Goal: Transaction & Acquisition: Purchase product/service

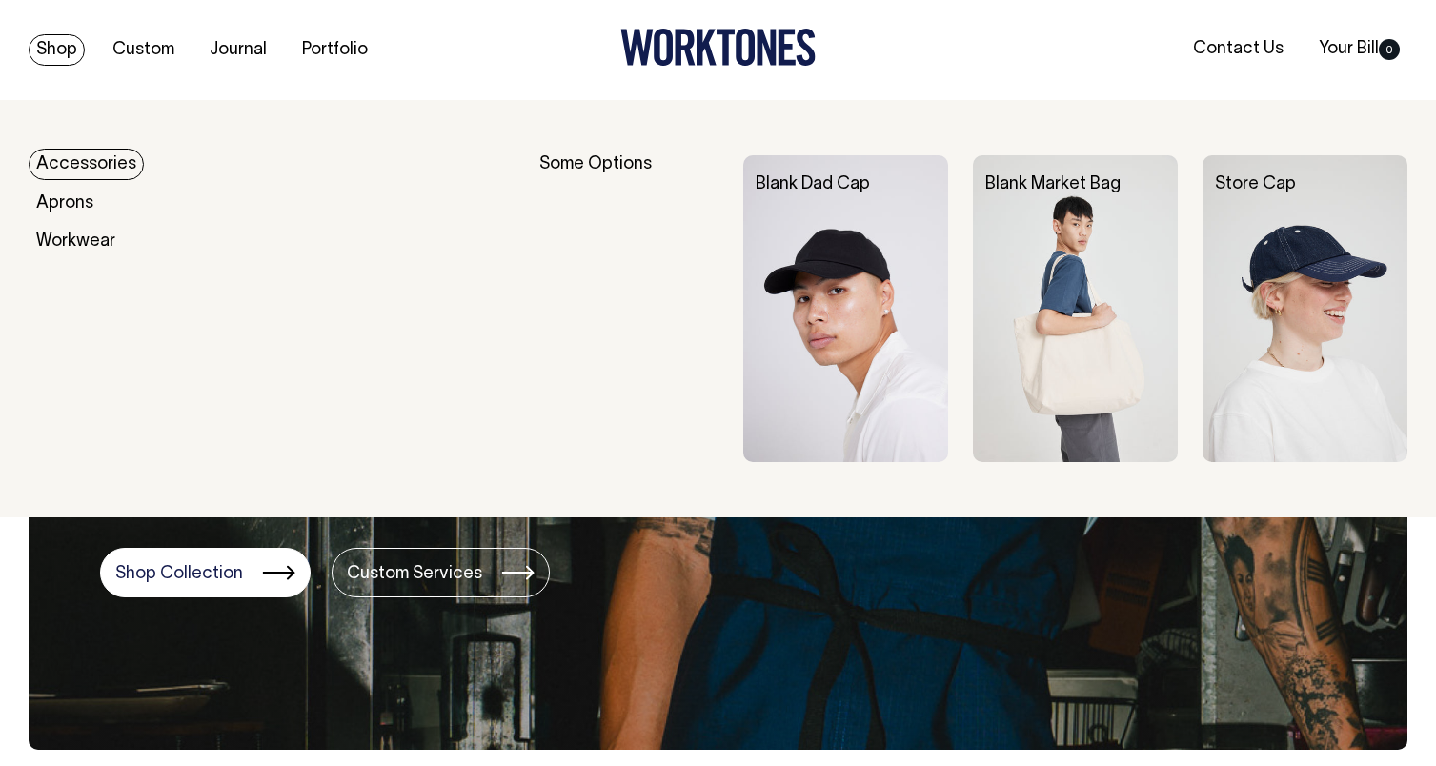
click at [1068, 280] on img at bounding box center [1075, 309] width 205 height 308
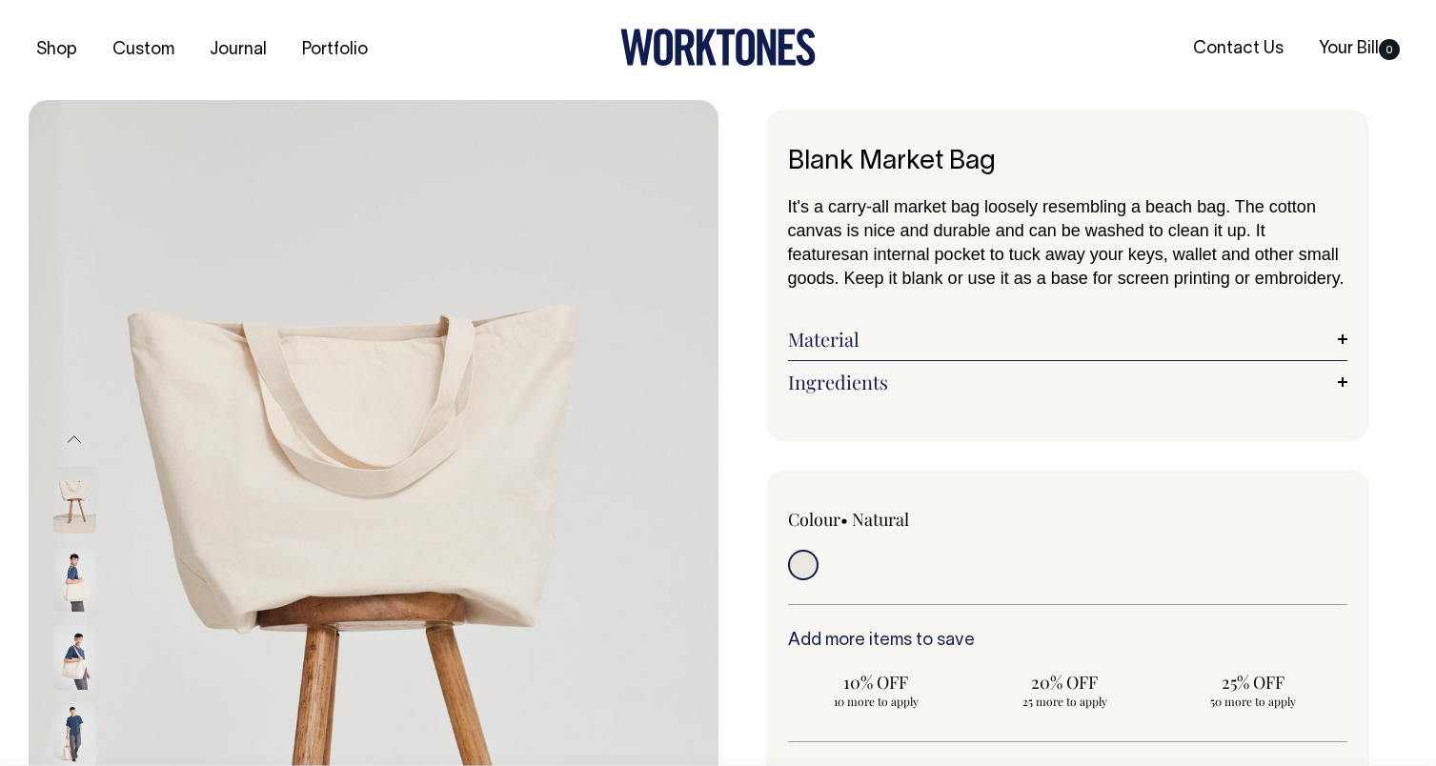
click at [131, 171] on div "Previous Next" at bounding box center [99, 617] width 95 height 1035
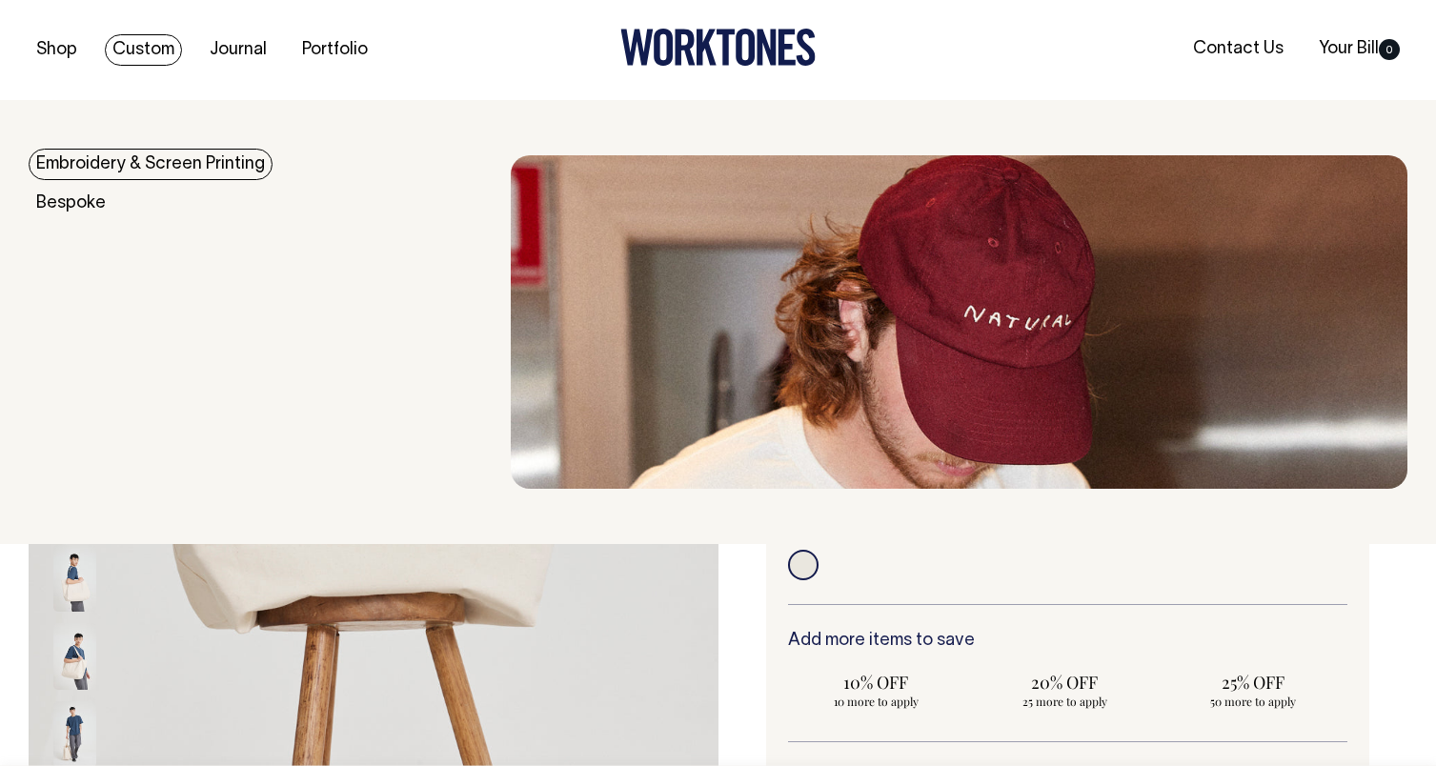
click at [183, 162] on link "Embroidery & Screen Printing" at bounding box center [151, 164] width 244 height 31
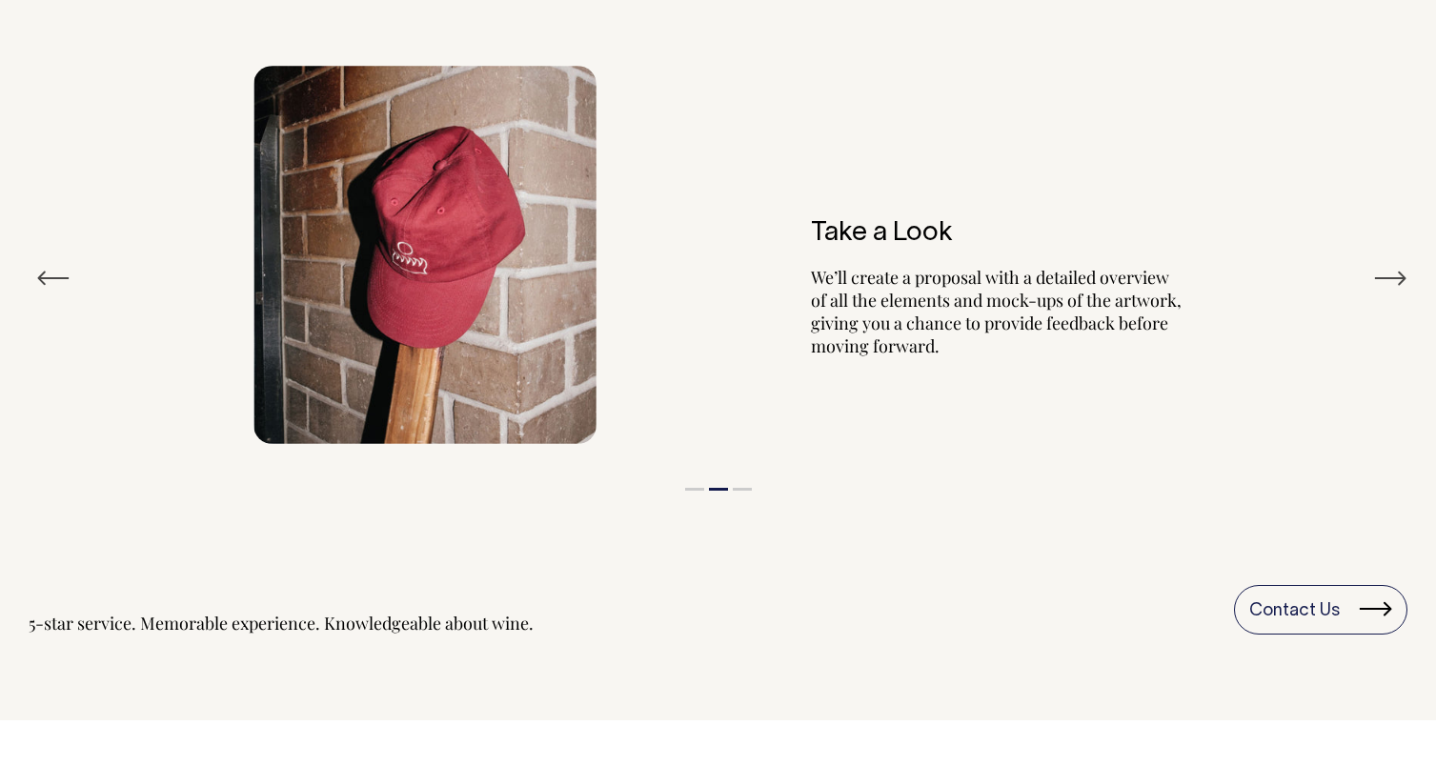
scroll to position [2177, 0]
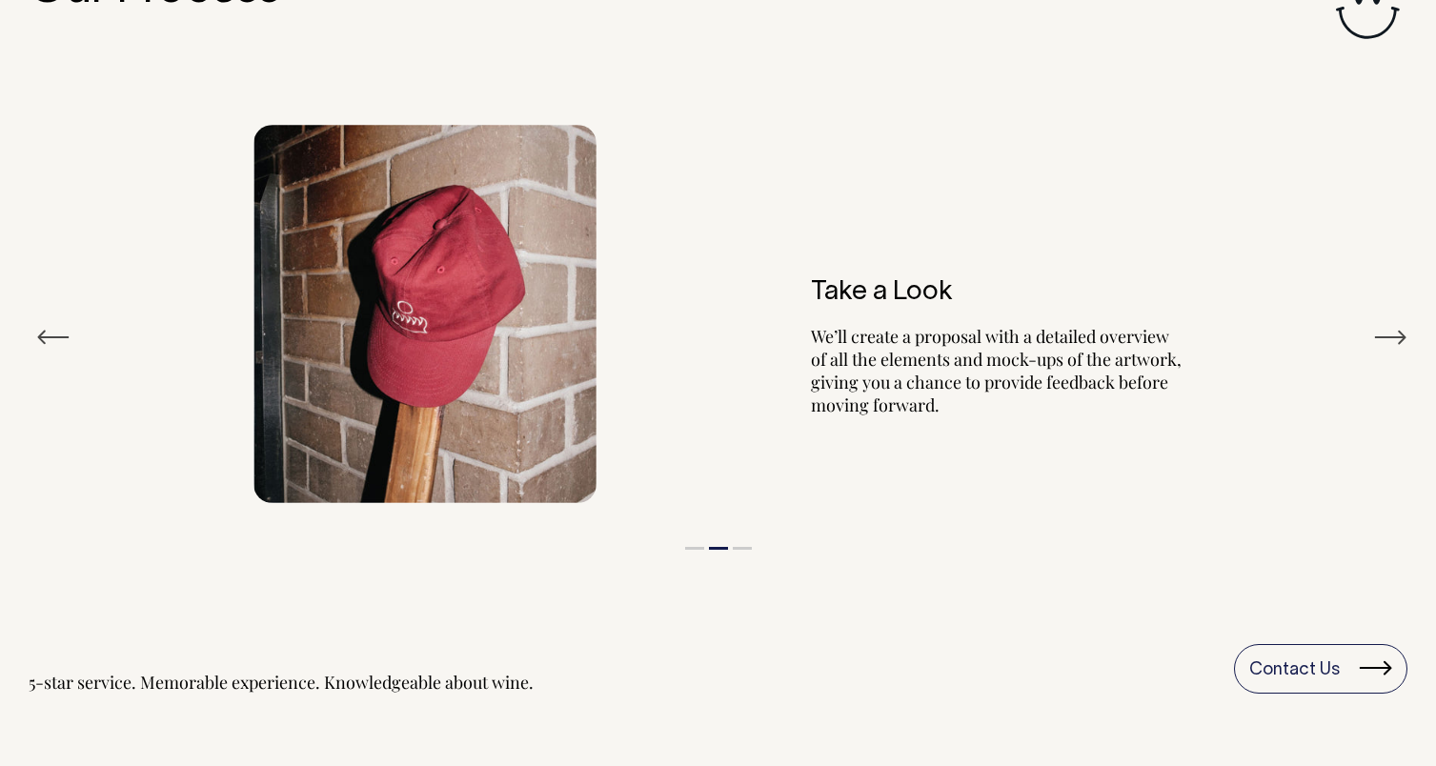
click at [1395, 335] on button "Next" at bounding box center [1390, 337] width 34 height 29
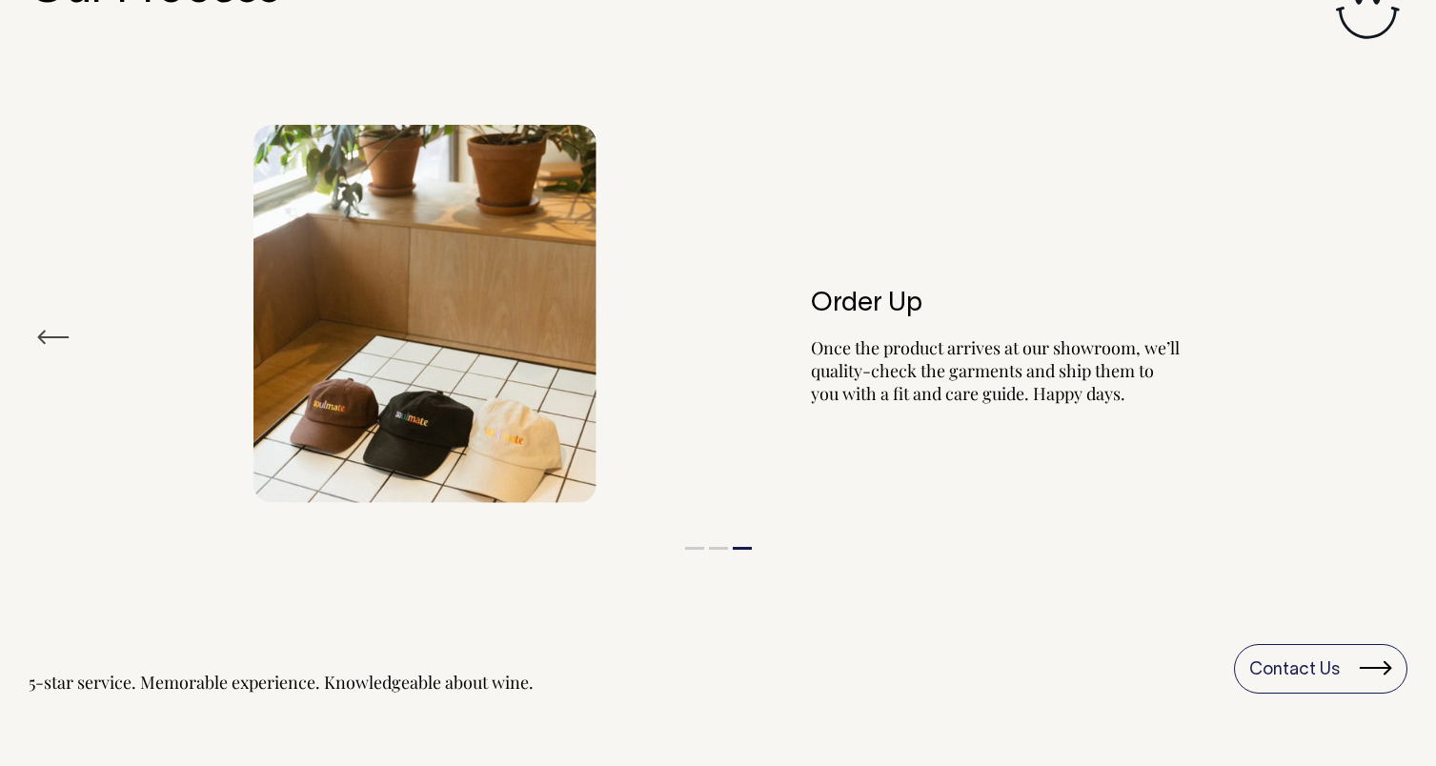
click at [1395, 335] on div "Order Up Once the product arrives at our showroom, we’ll quality-check the garm…" at bounding box center [718, 314] width 1379 height 436
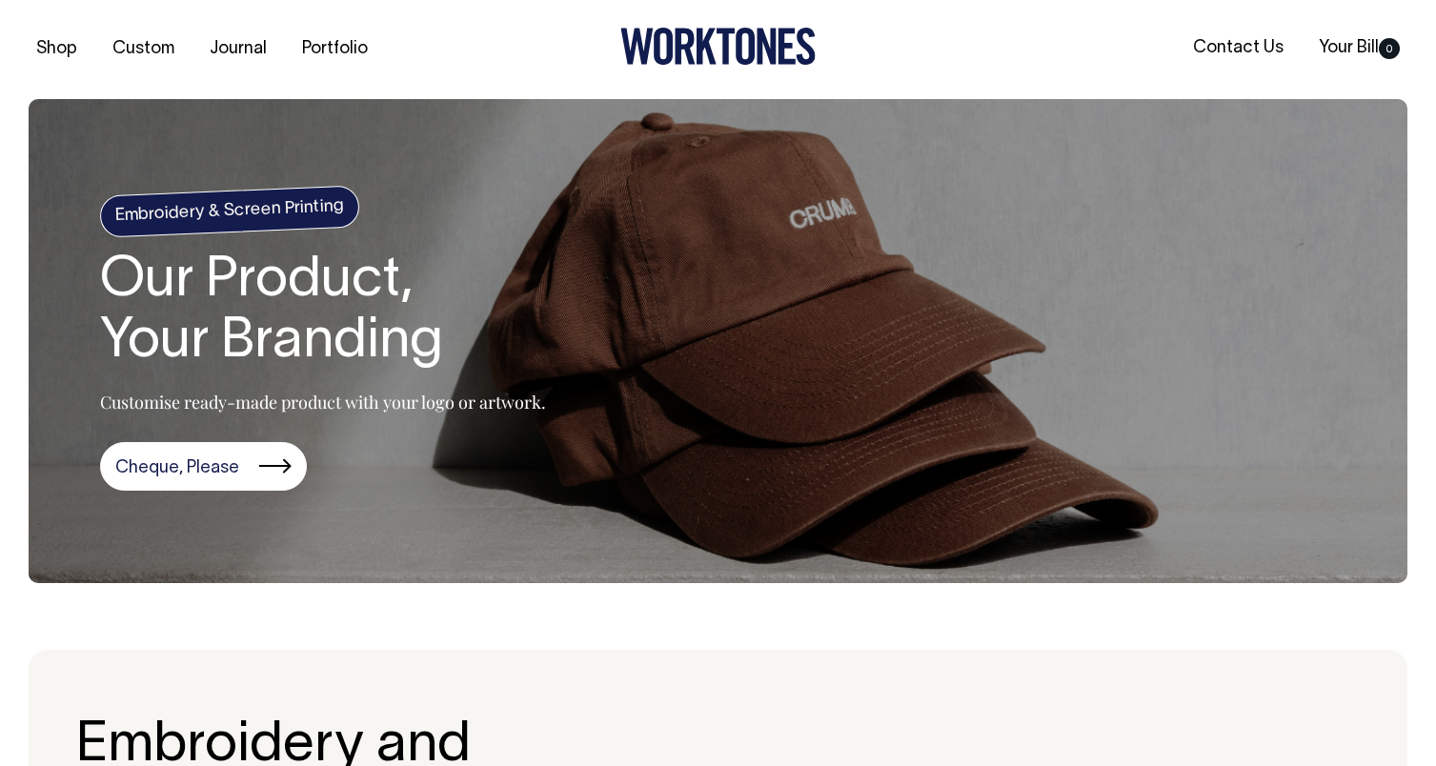
scroll to position [0, 0]
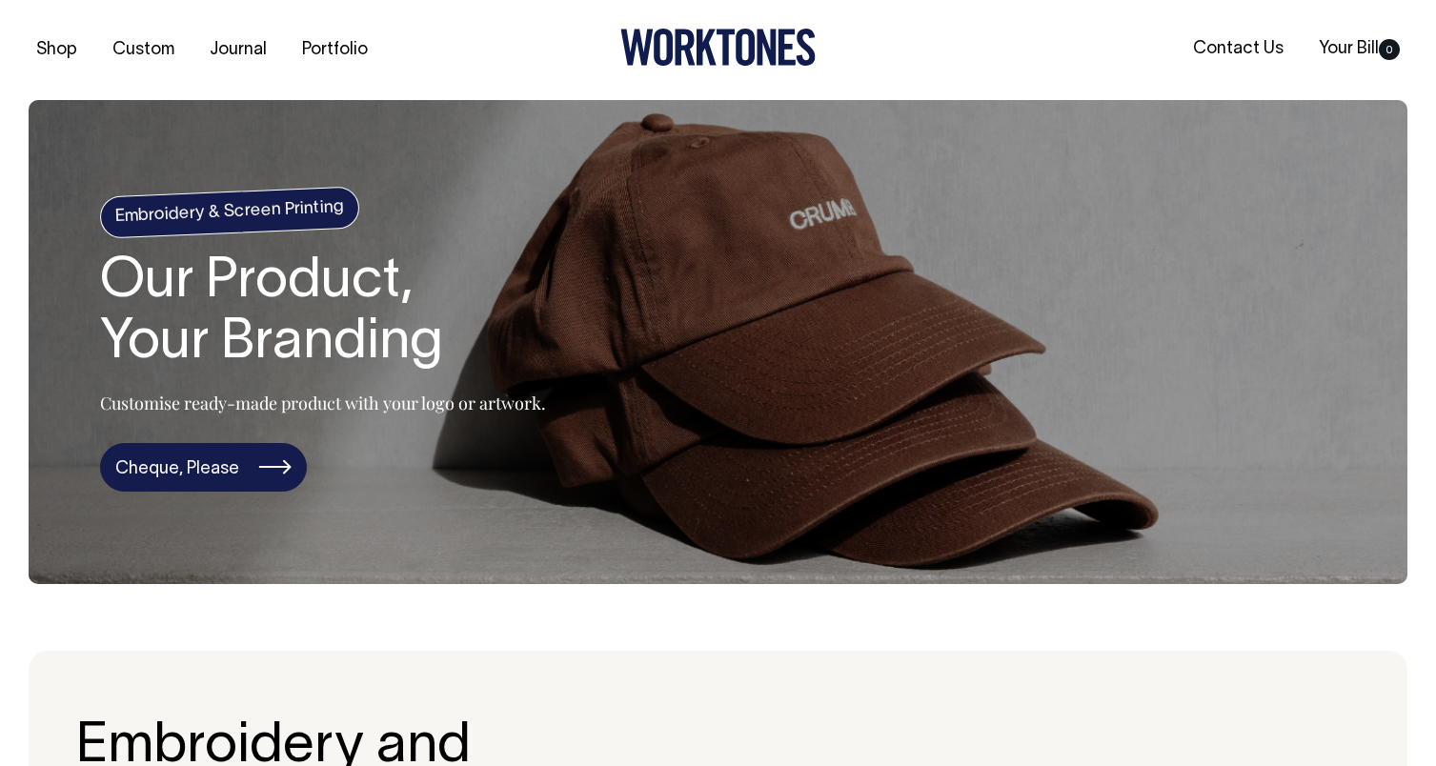
click at [192, 475] on link "Cheque, Please" at bounding box center [203, 468] width 207 height 50
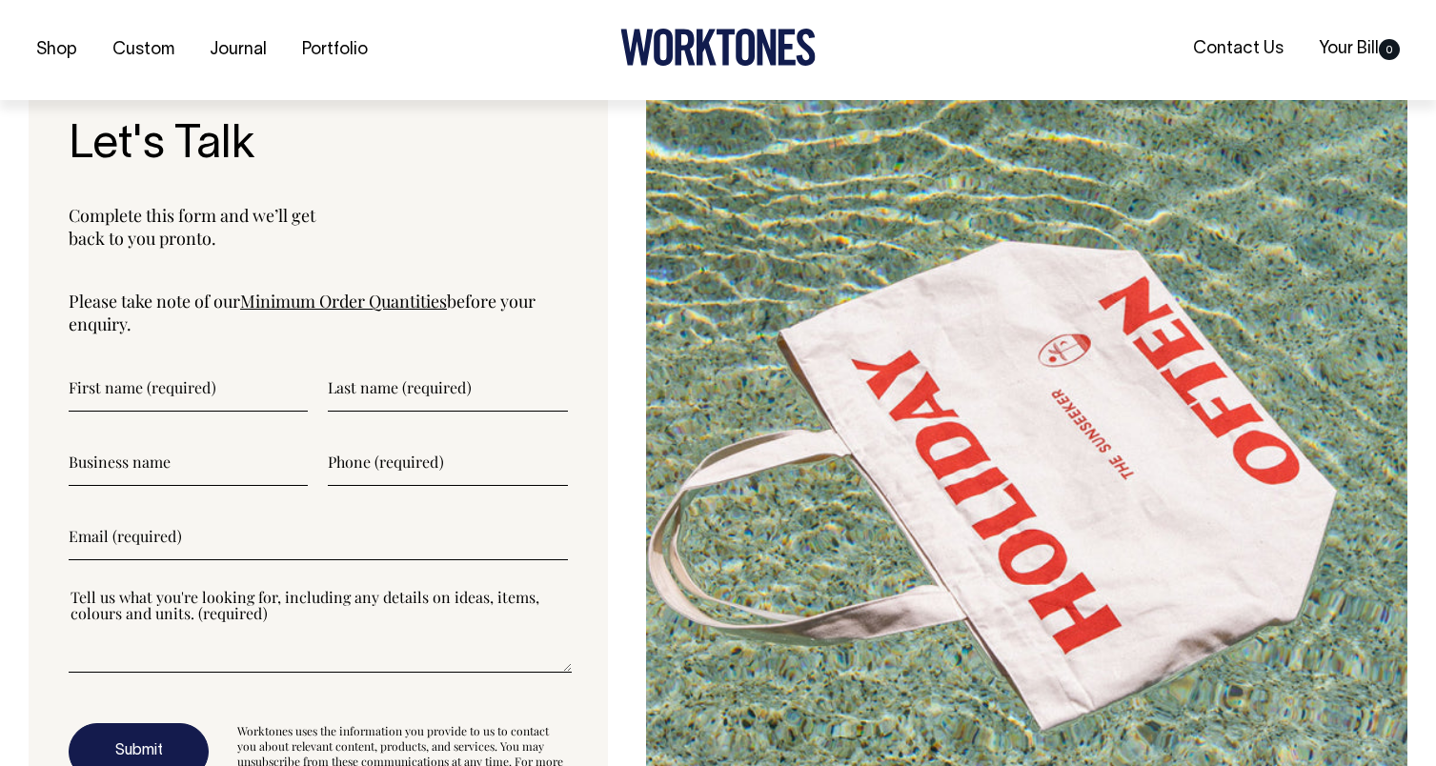
scroll to position [4877, 0]
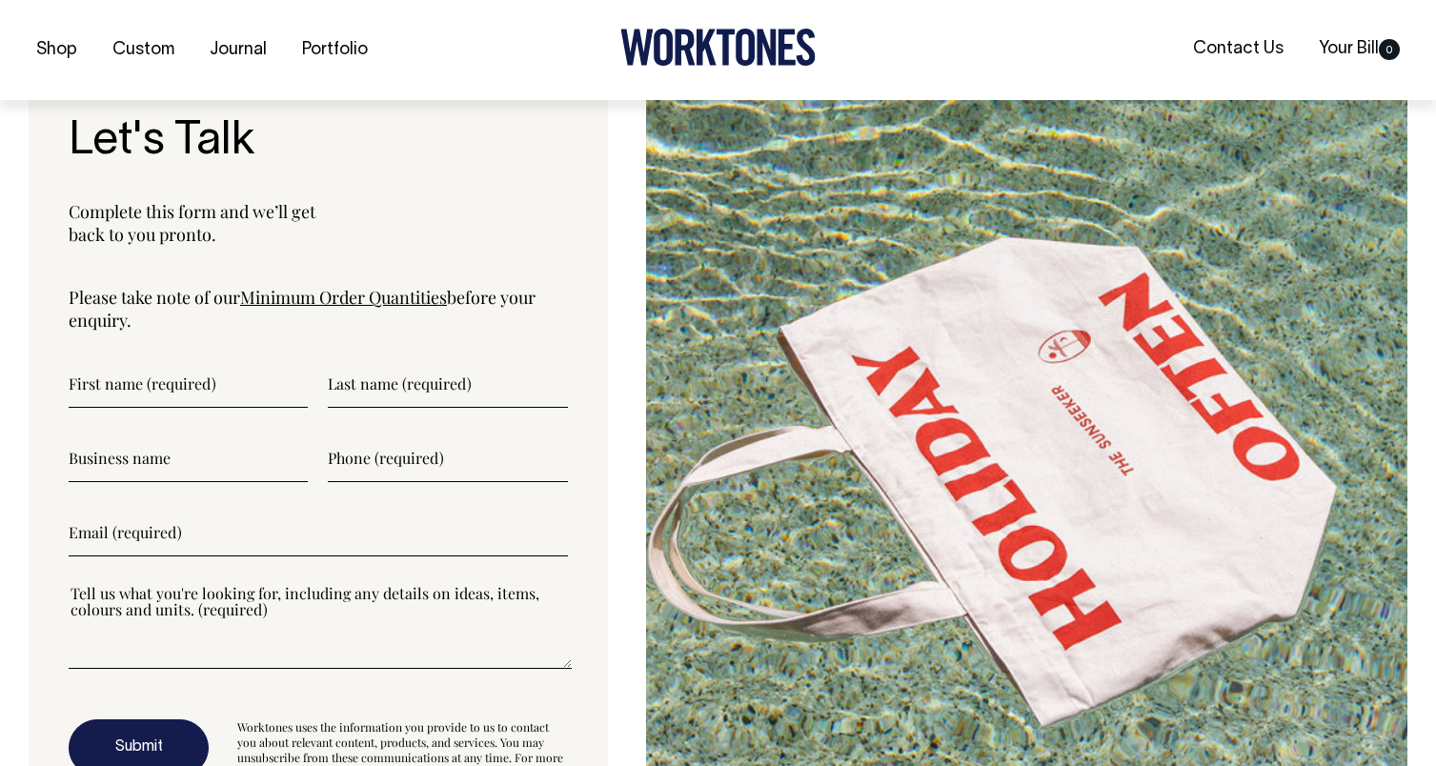
click at [353, 286] on link "Minimum Order Quantities" at bounding box center [343, 297] width 207 height 23
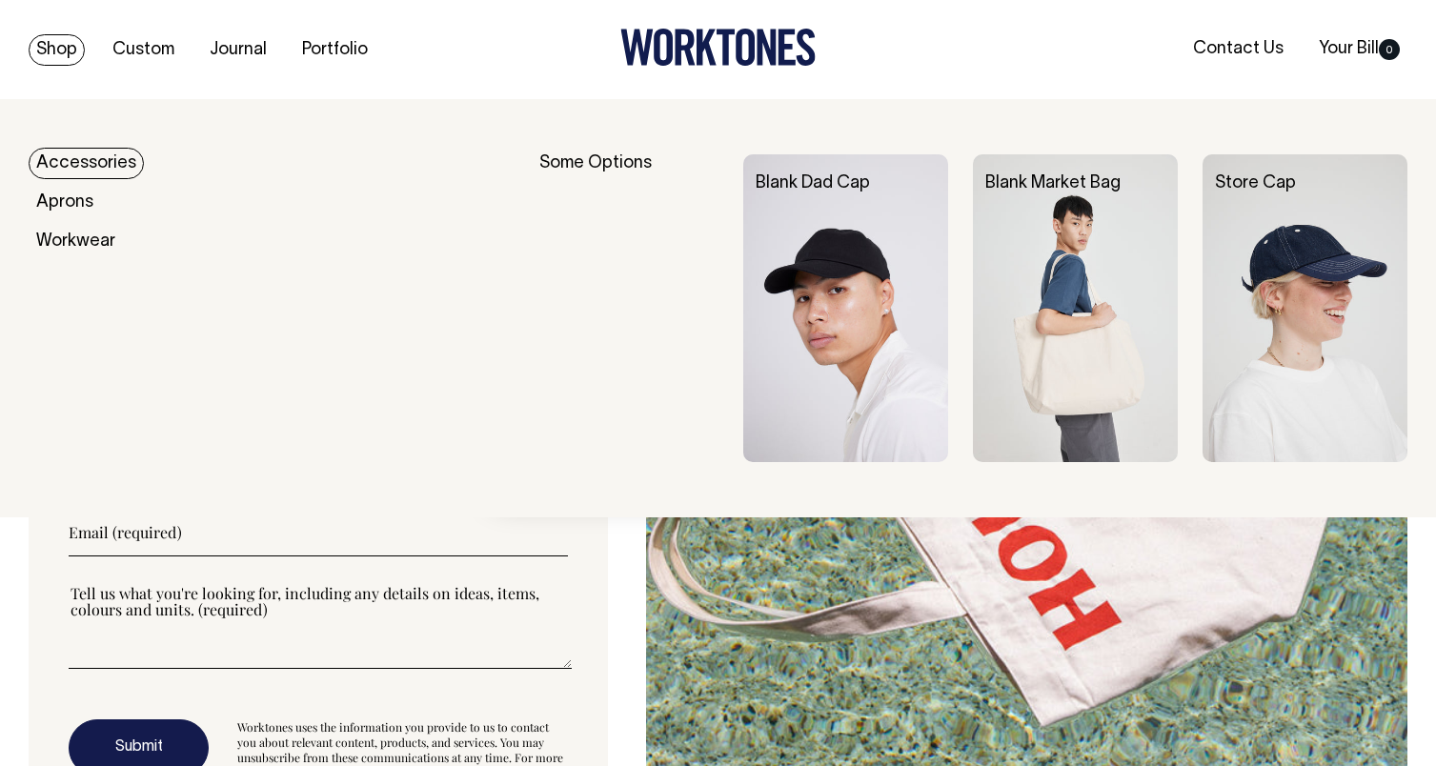
click at [79, 54] on link "Shop" at bounding box center [57, 49] width 56 height 31
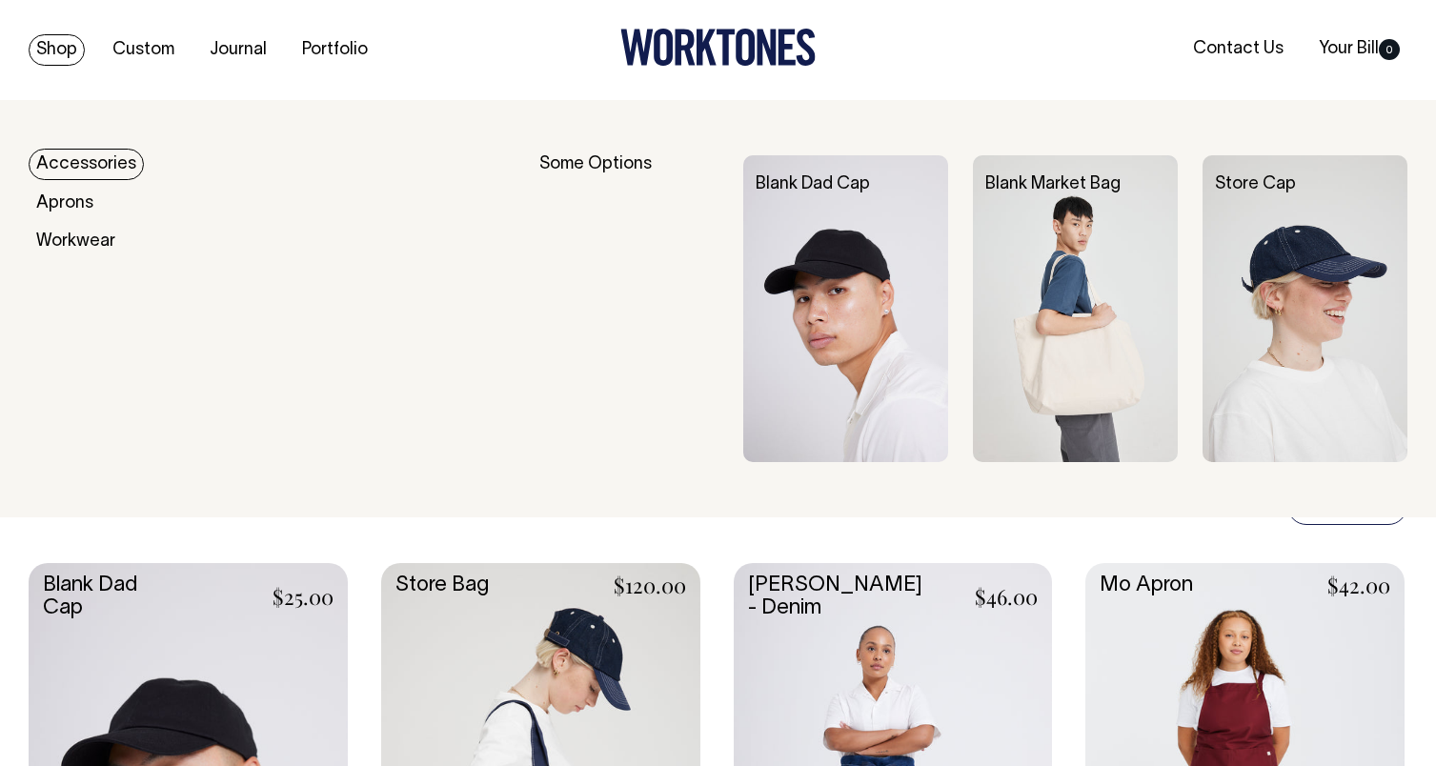
click at [68, 164] on link "Accessories" at bounding box center [86, 164] width 115 height 31
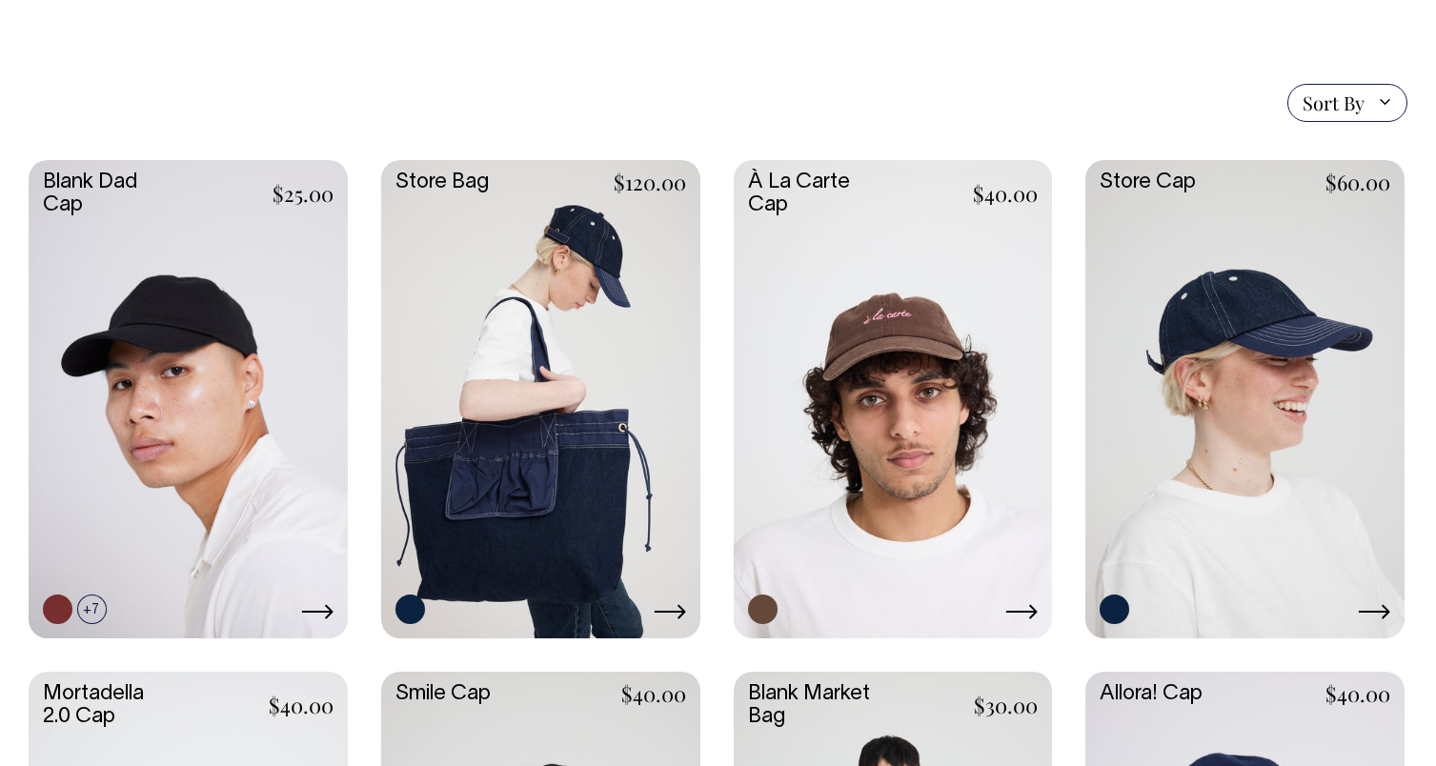
scroll to position [427, 0]
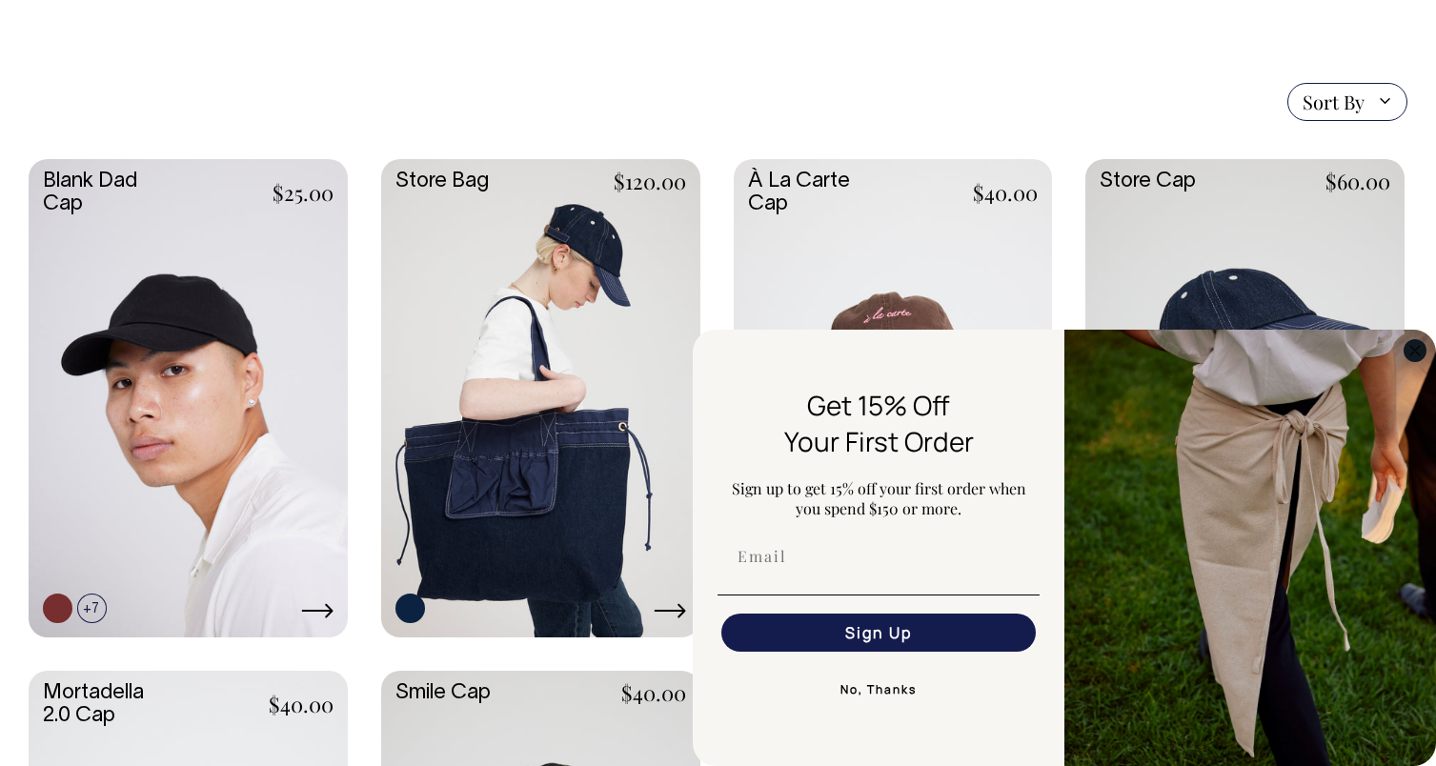
click at [1413, 349] on icon "Close dialog" at bounding box center [1415, 351] width 10 height 10
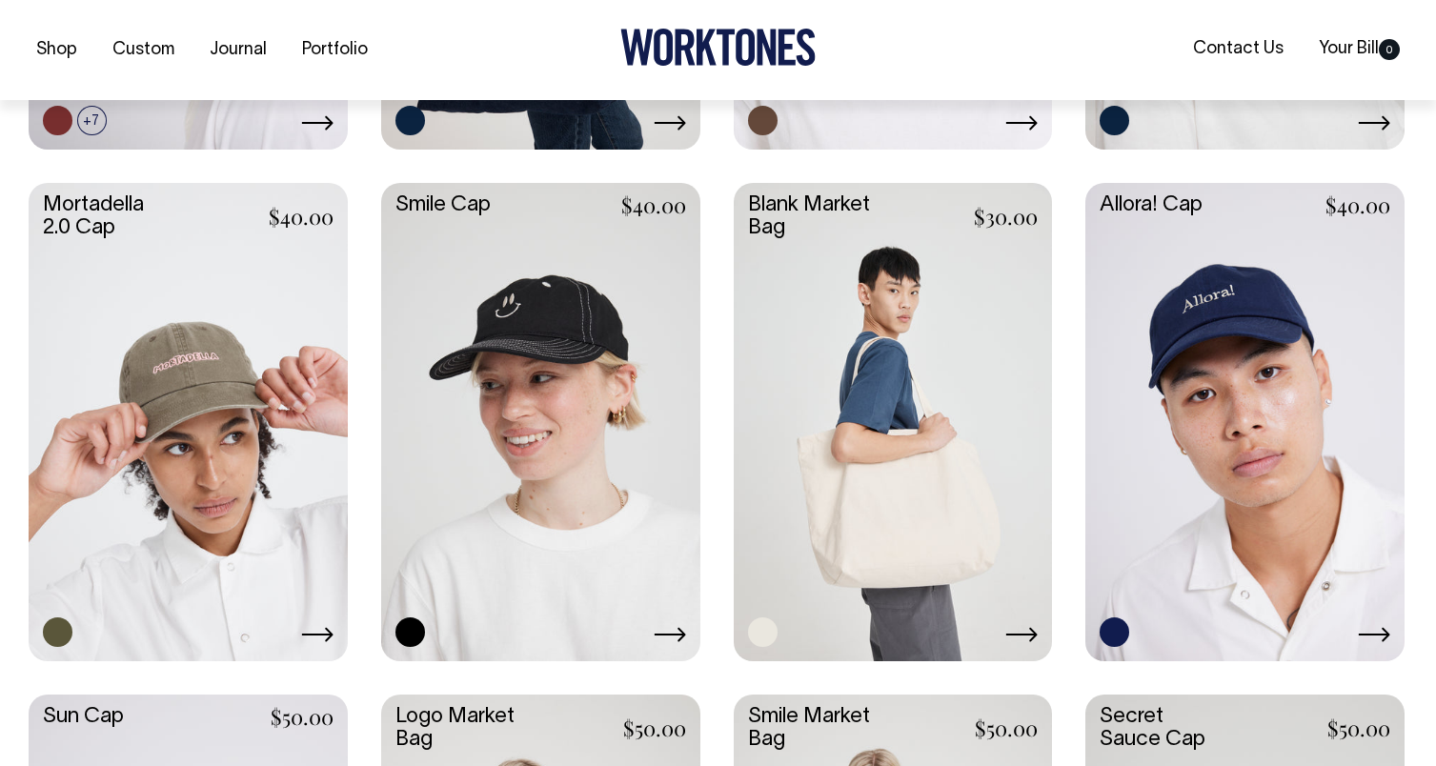
scroll to position [916, 0]
click at [353, 673] on div "Blank Dad Cap $25.00 +7" at bounding box center [718, 677] width 1379 height 2014
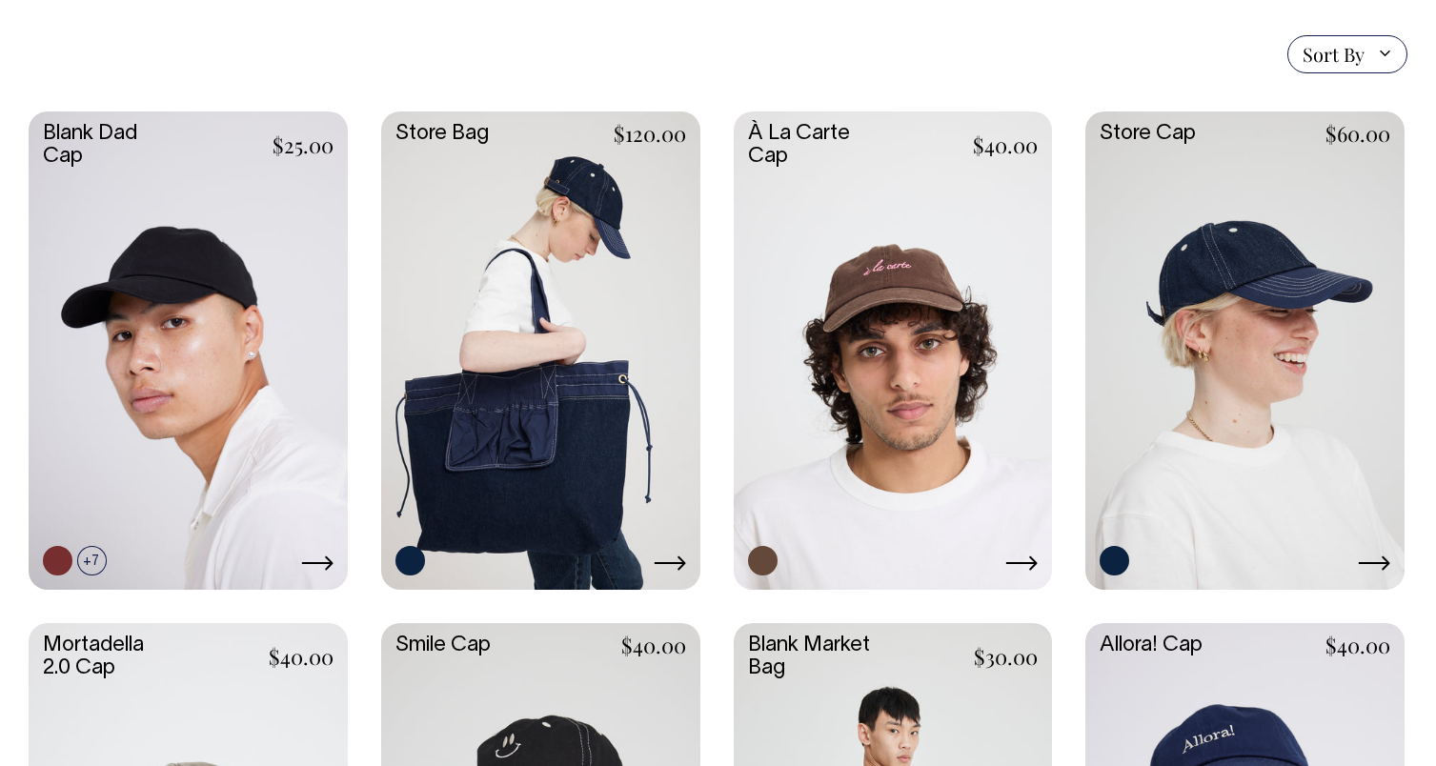
scroll to position [473, 0]
